Goal: Use online tool/utility: Utilize a website feature to perform a specific function

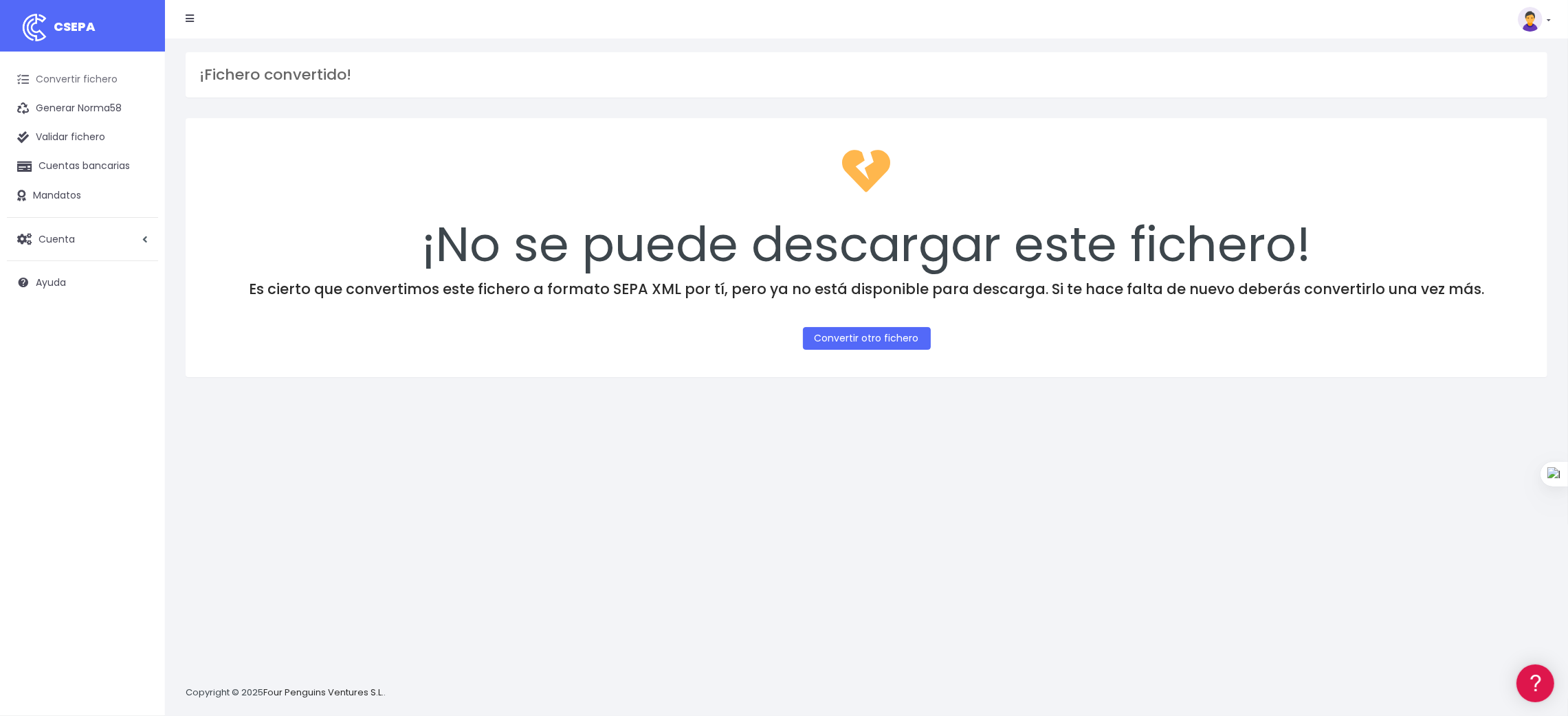
click at [104, 75] on link "Convertir fichero" at bounding box center [82, 79] width 151 height 29
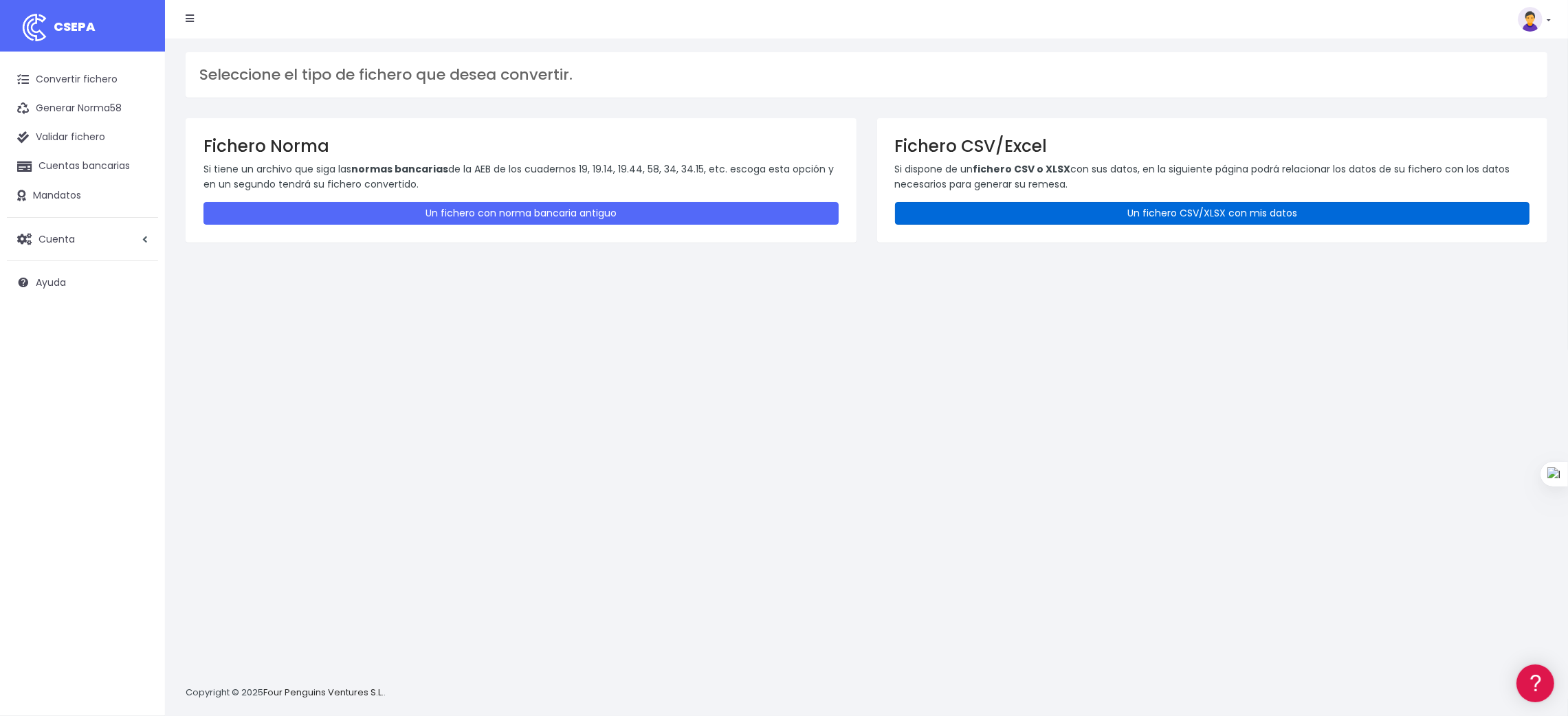
click at [1155, 216] on link "Un fichero CSV/XLSX con mis datos" at bounding box center [1213, 213] width 635 height 23
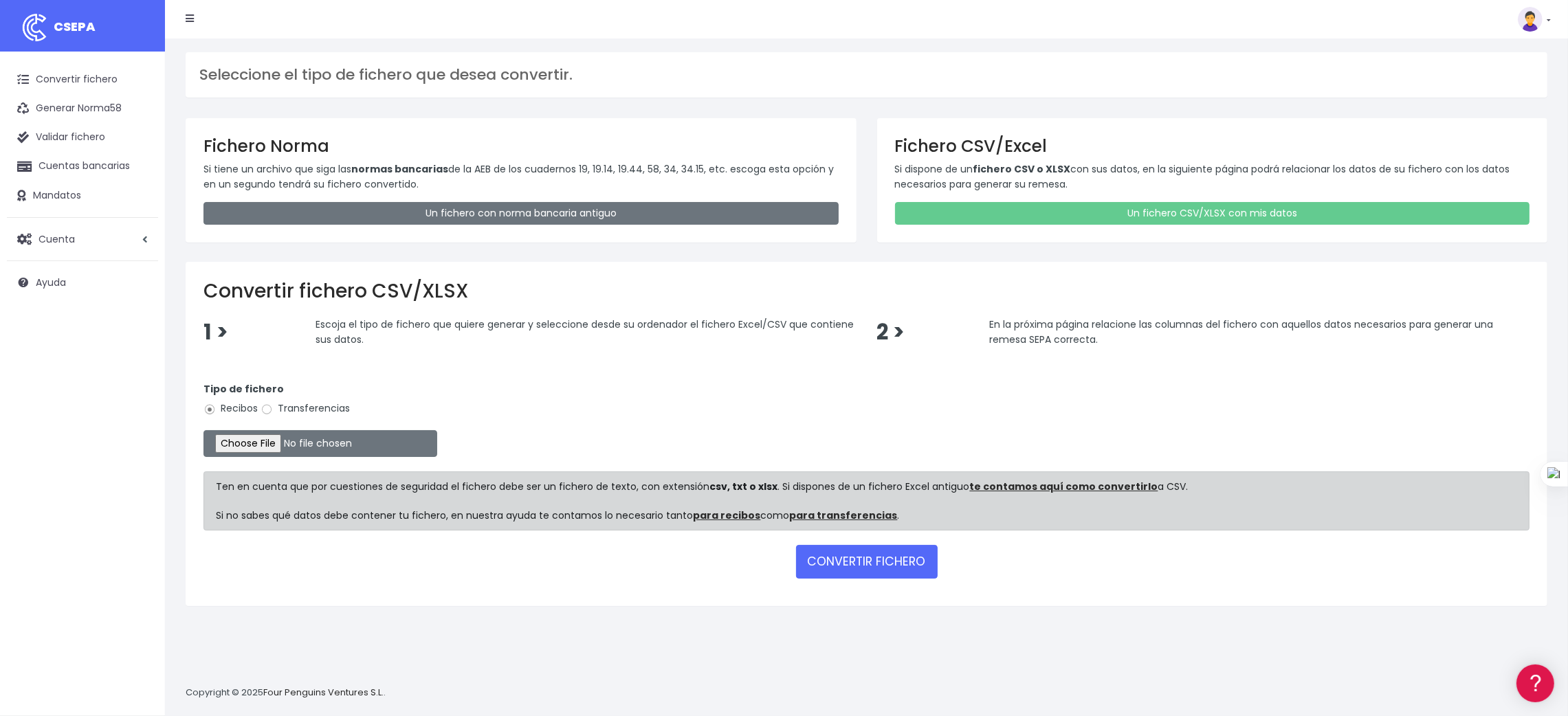
click at [319, 405] on label "Transferencias" at bounding box center [305, 409] width 89 height 14
click at [273, 405] on input "Transferencias" at bounding box center [267, 410] width 12 height 12
radio input "true"
click at [274, 440] on input "file" at bounding box center [320, 444] width 233 height 27
type input "C:\fakepath\SEPA PLANTILLA PROVEEDORES.xlsx"
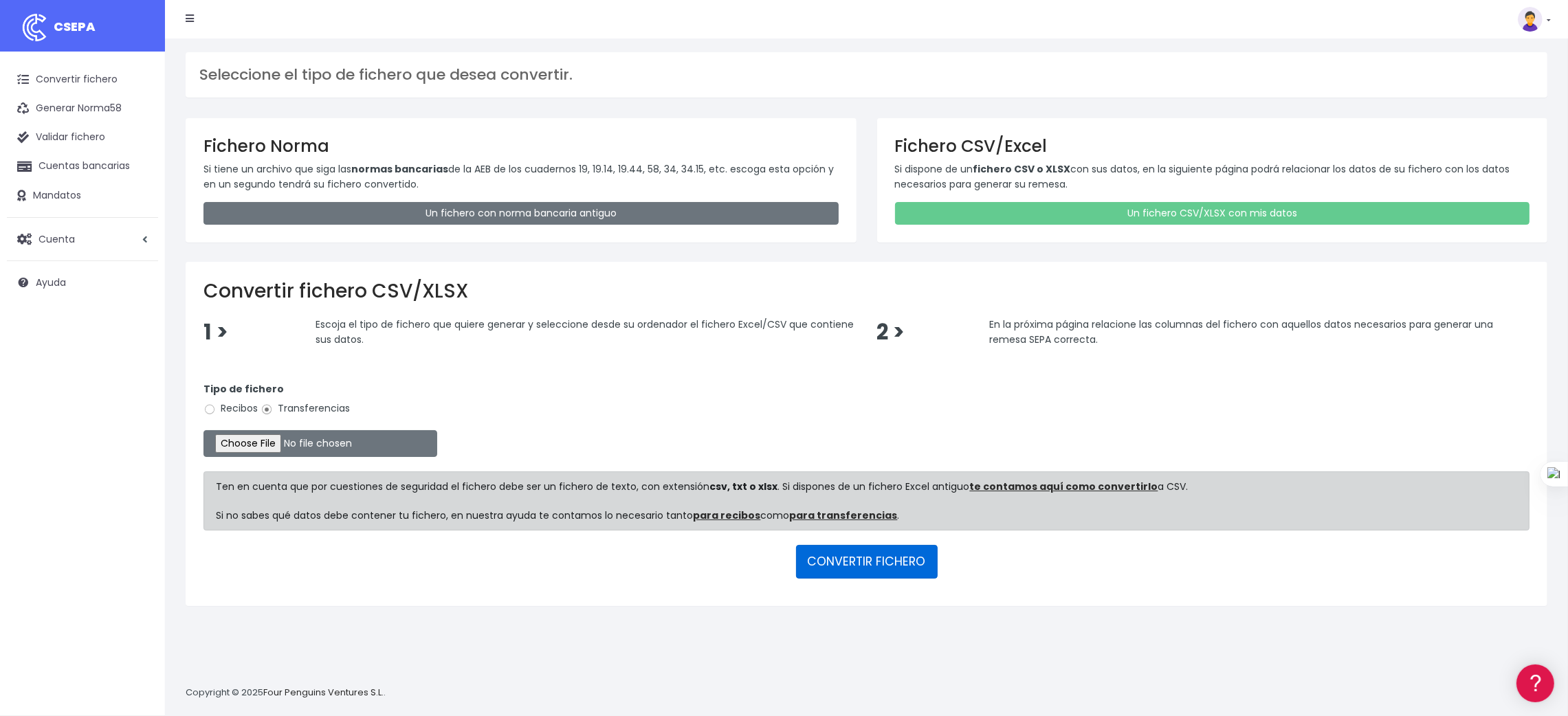
click at [832, 555] on button "CONVERTIR FICHERO" at bounding box center [866, 562] width 141 height 33
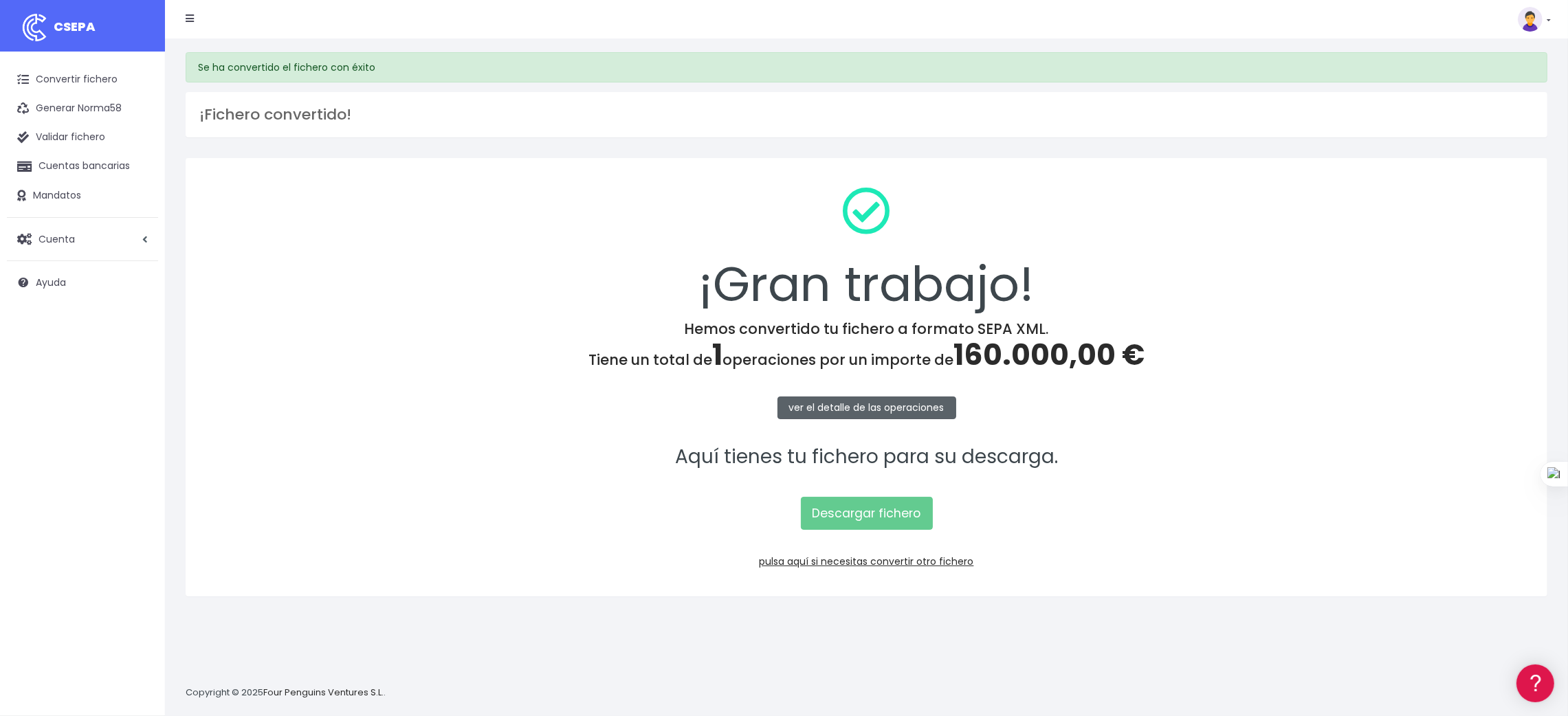
click at [878, 405] on link "ver el detalle de las operaciones" at bounding box center [867, 408] width 179 height 23
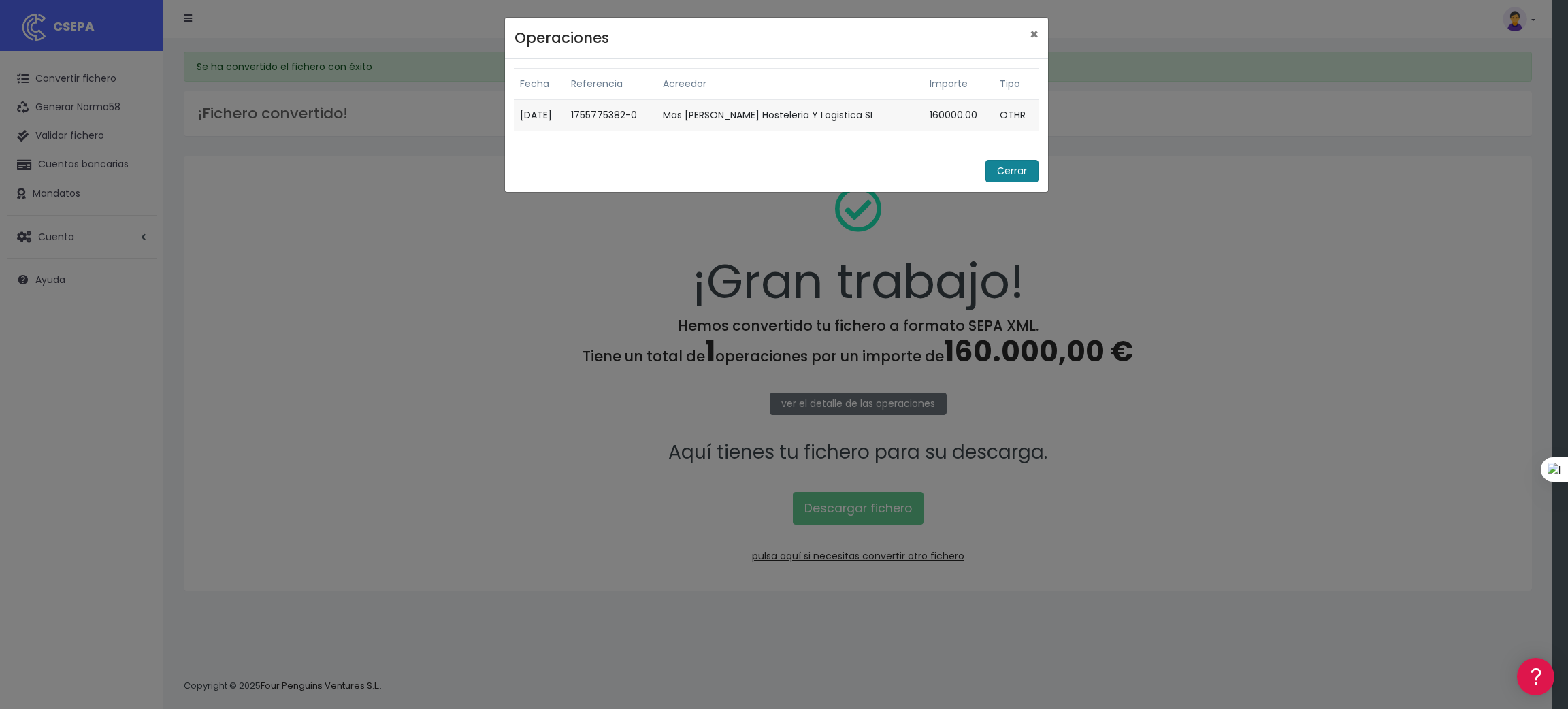
click at [1027, 169] on button "Cerrar" at bounding box center [1012, 171] width 53 height 23
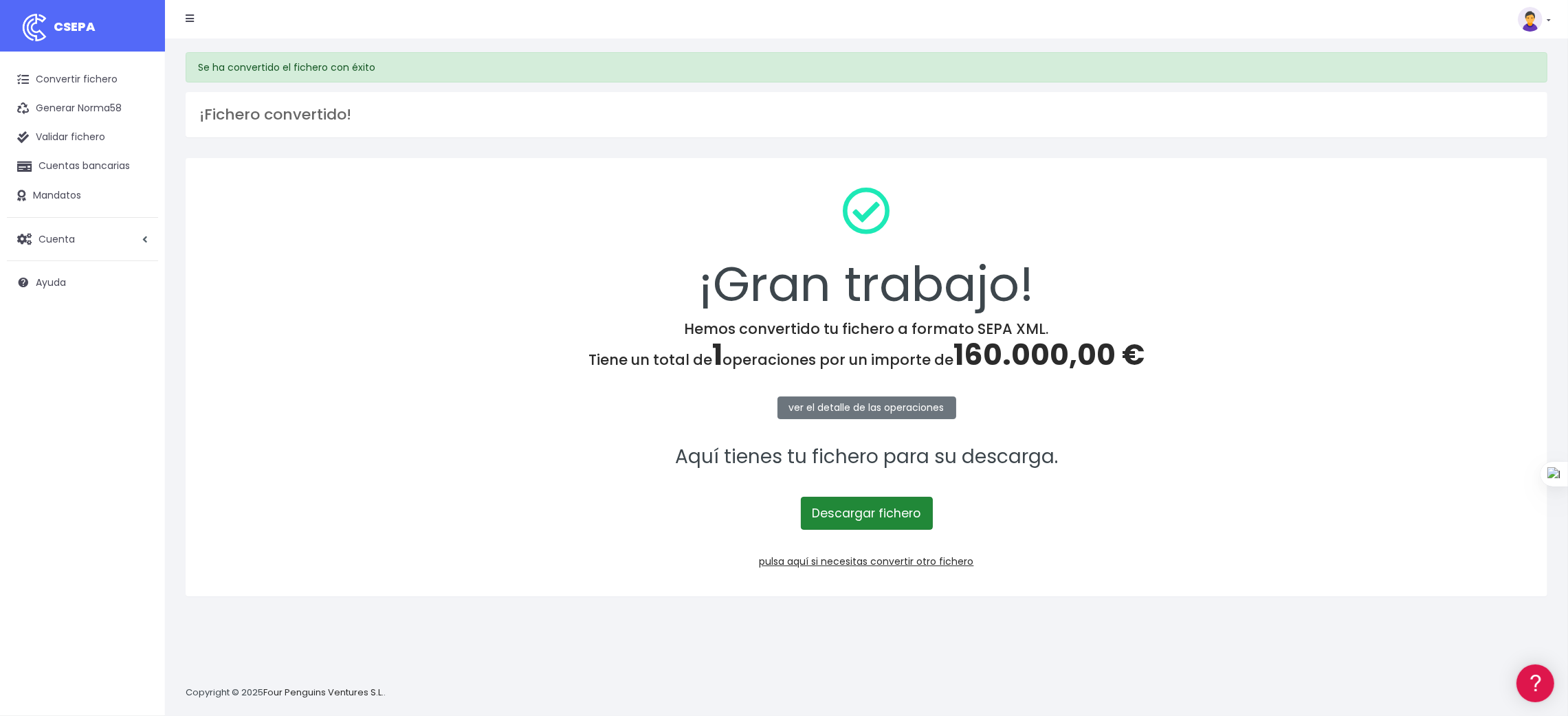
click at [849, 513] on link "Descargar fichero" at bounding box center [867, 514] width 132 height 33
